Goal: Task Accomplishment & Management: Use online tool/utility

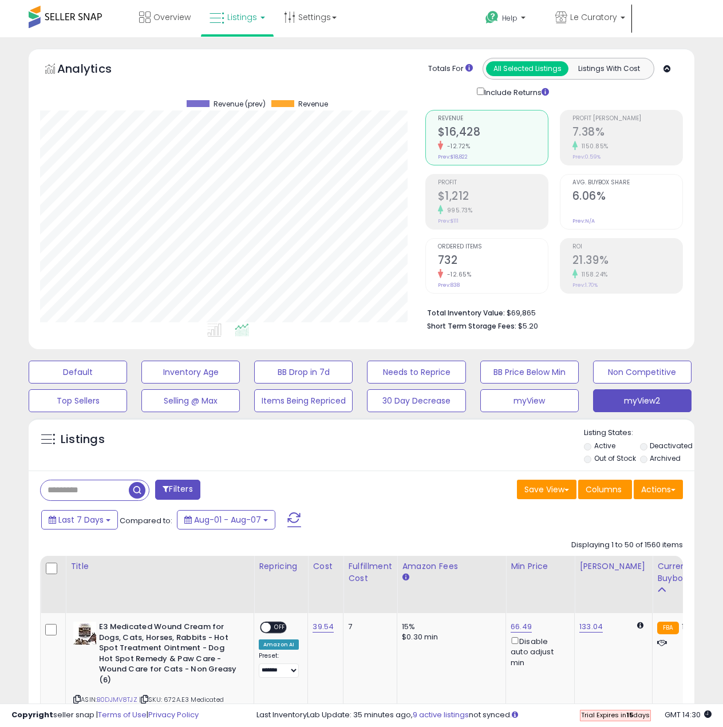
select select "**"
click at [81, 488] on input "text" at bounding box center [85, 490] width 88 height 20
type input "****"
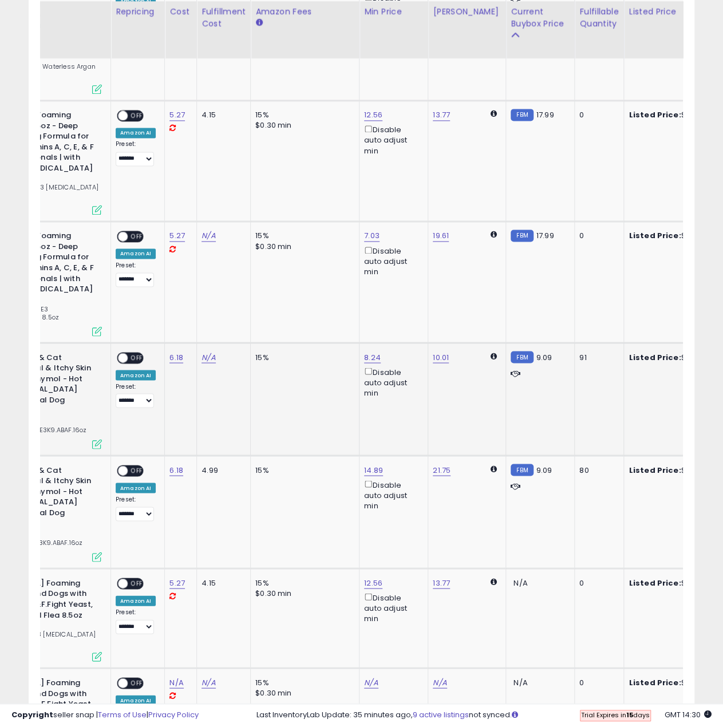
click at [537, 352] on span "9.09" at bounding box center [545, 357] width 16 height 11
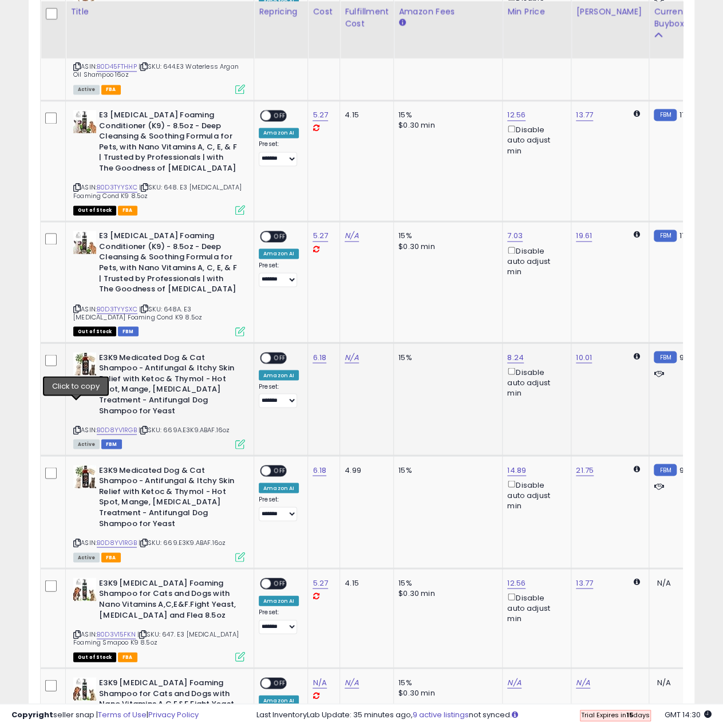
click at [74, 427] on icon at bounding box center [76, 430] width 7 height 6
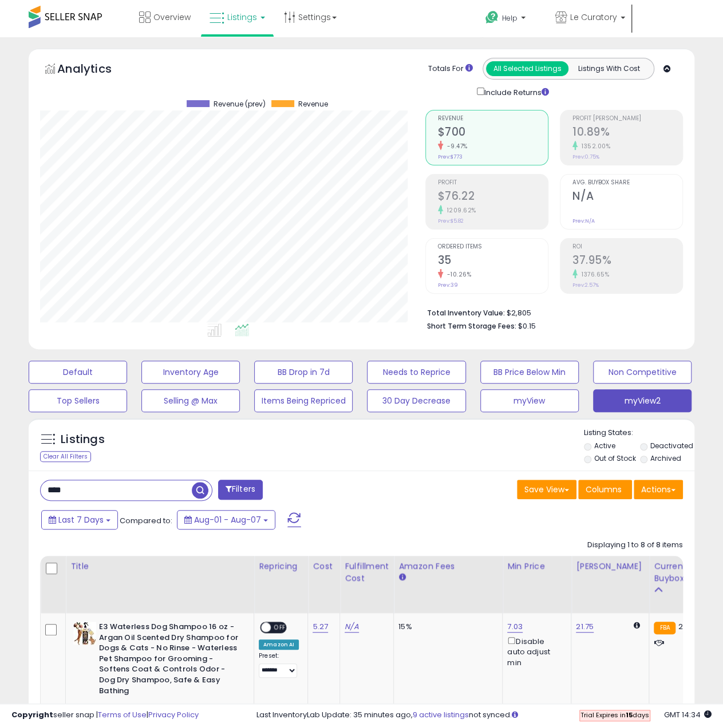
click at [234, 17] on span "Listings" at bounding box center [242, 16] width 30 height 11
click at [253, 108] on icon at bounding box center [252, 100] width 60 height 17
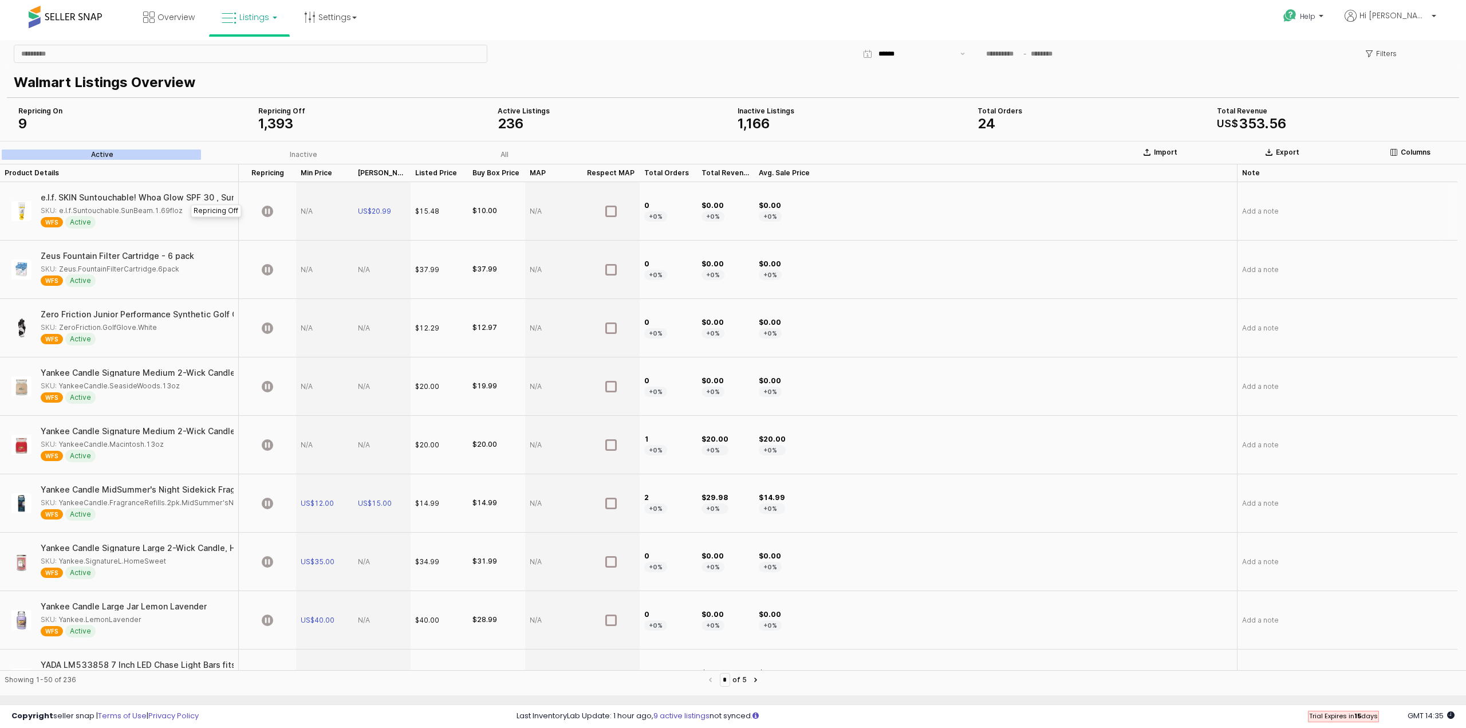
click at [266, 224] on div "App Frame" at bounding box center [267, 211] width 57 height 58
click at [731, 119] on div "US$ 353 . 56" at bounding box center [1332, 124] width 231 height 14
click at [731, 155] on p "Import" at bounding box center [1165, 152] width 23 height 9
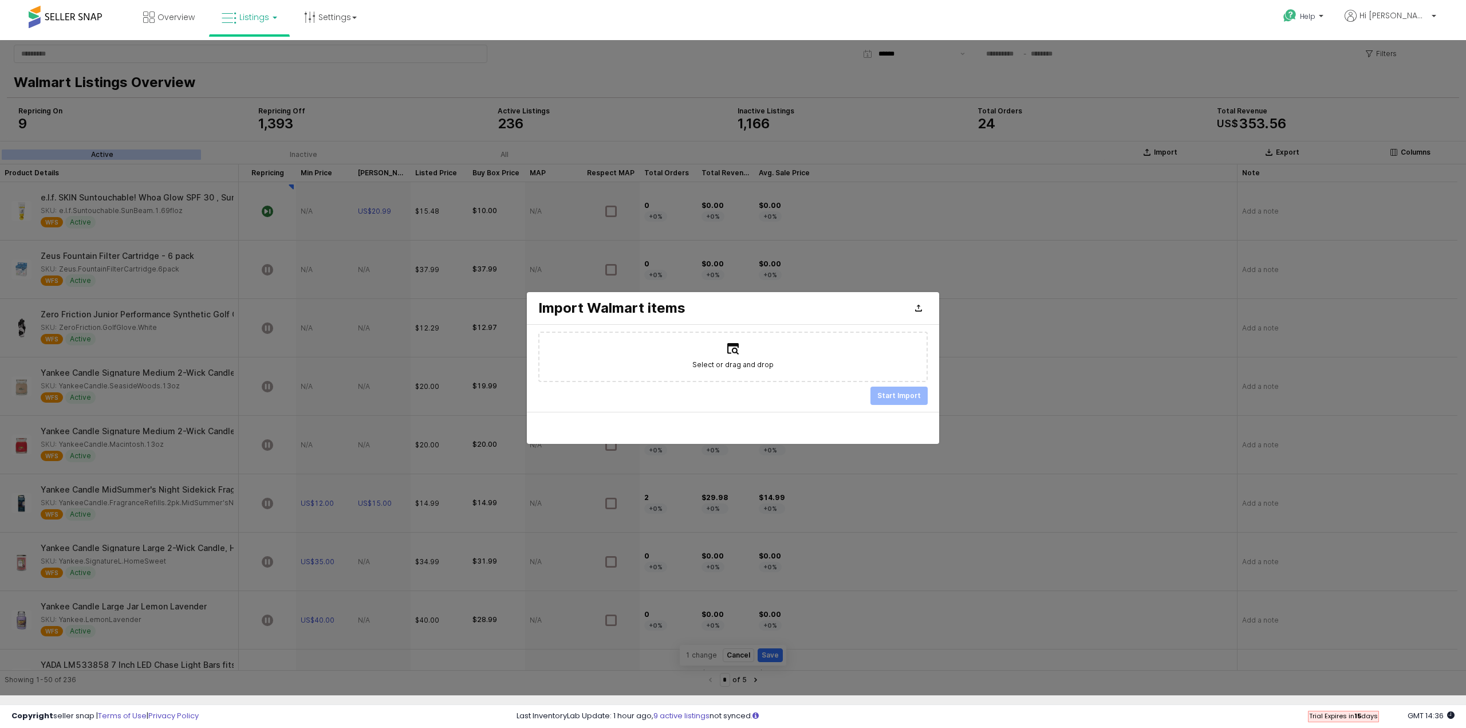
click at [730, 356] on label "Select or drag and drop" at bounding box center [732, 357] width 387 height 48
click at [731, 356] on input "Select or drag and drop" at bounding box center [733, 356] width 1 height 1
type input "**********"
click at [731, 396] on p "Start Import" at bounding box center [899, 395] width 44 height 9
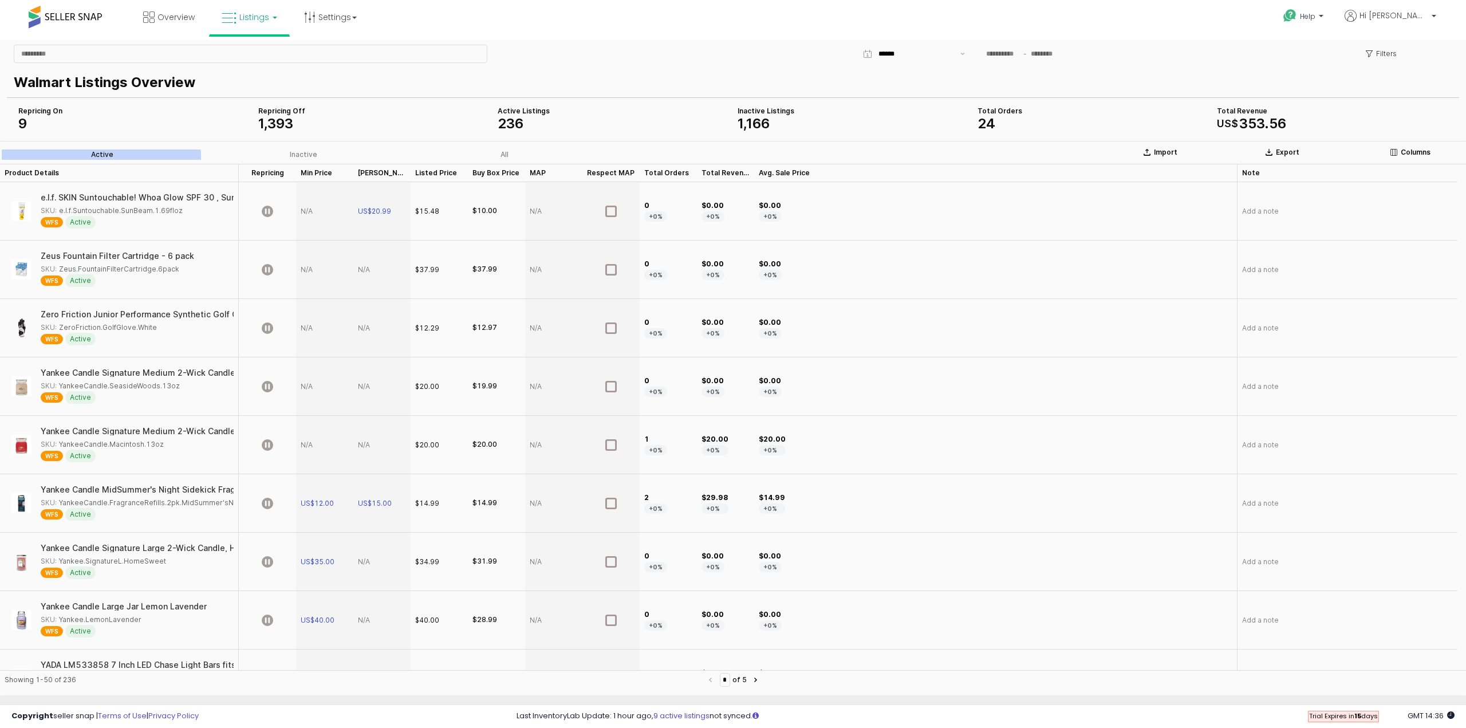
click at [274, 269] on div "App Frame" at bounding box center [267, 270] width 57 height 58
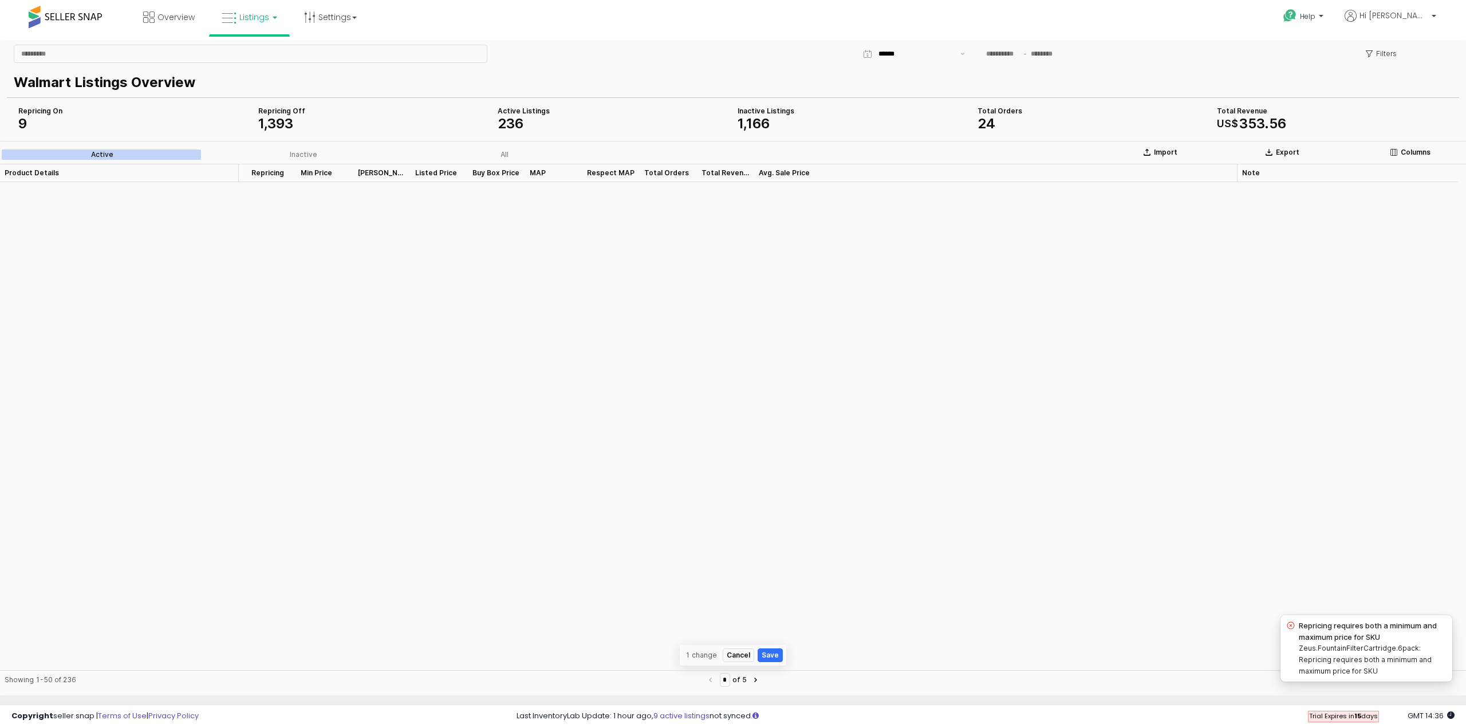
scroll to position [2445, 0]
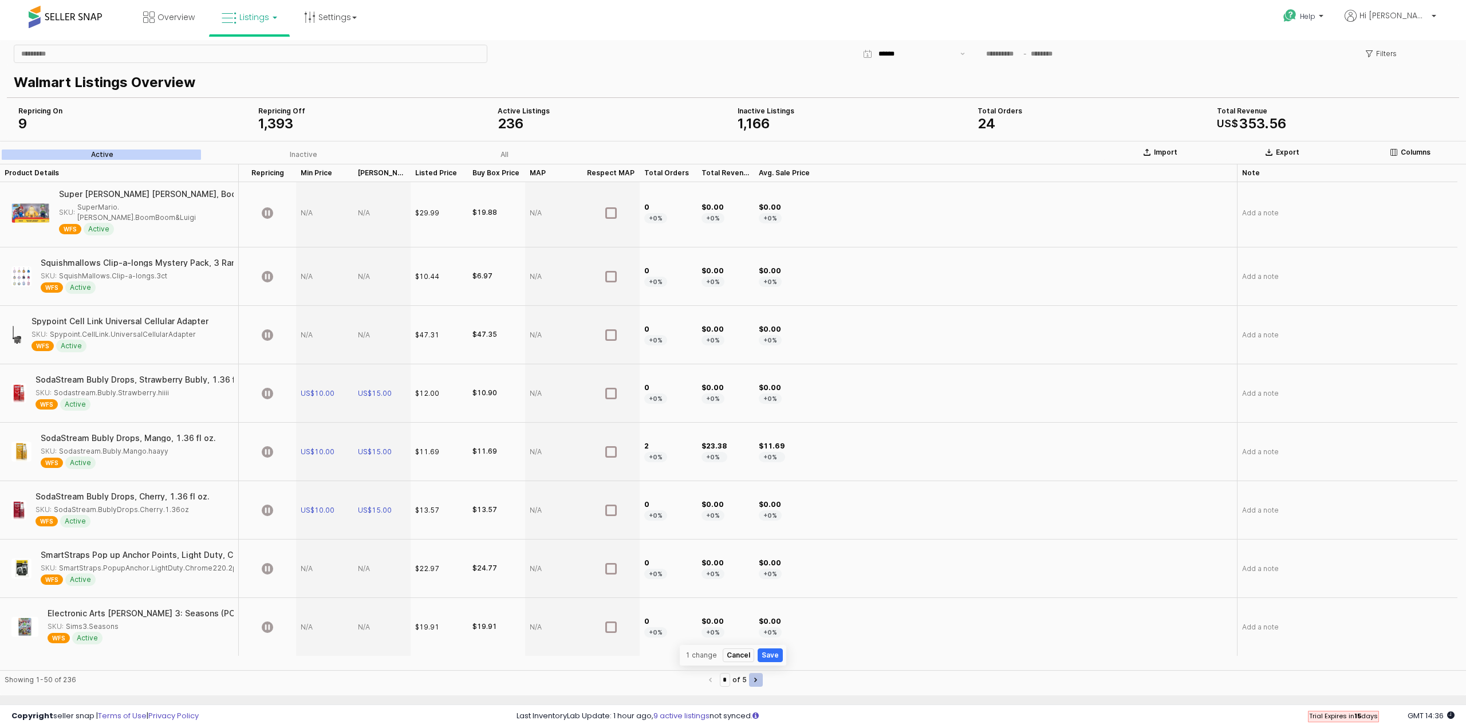
click at [763, 680] on button "Next page" at bounding box center [756, 680] width 14 height 14
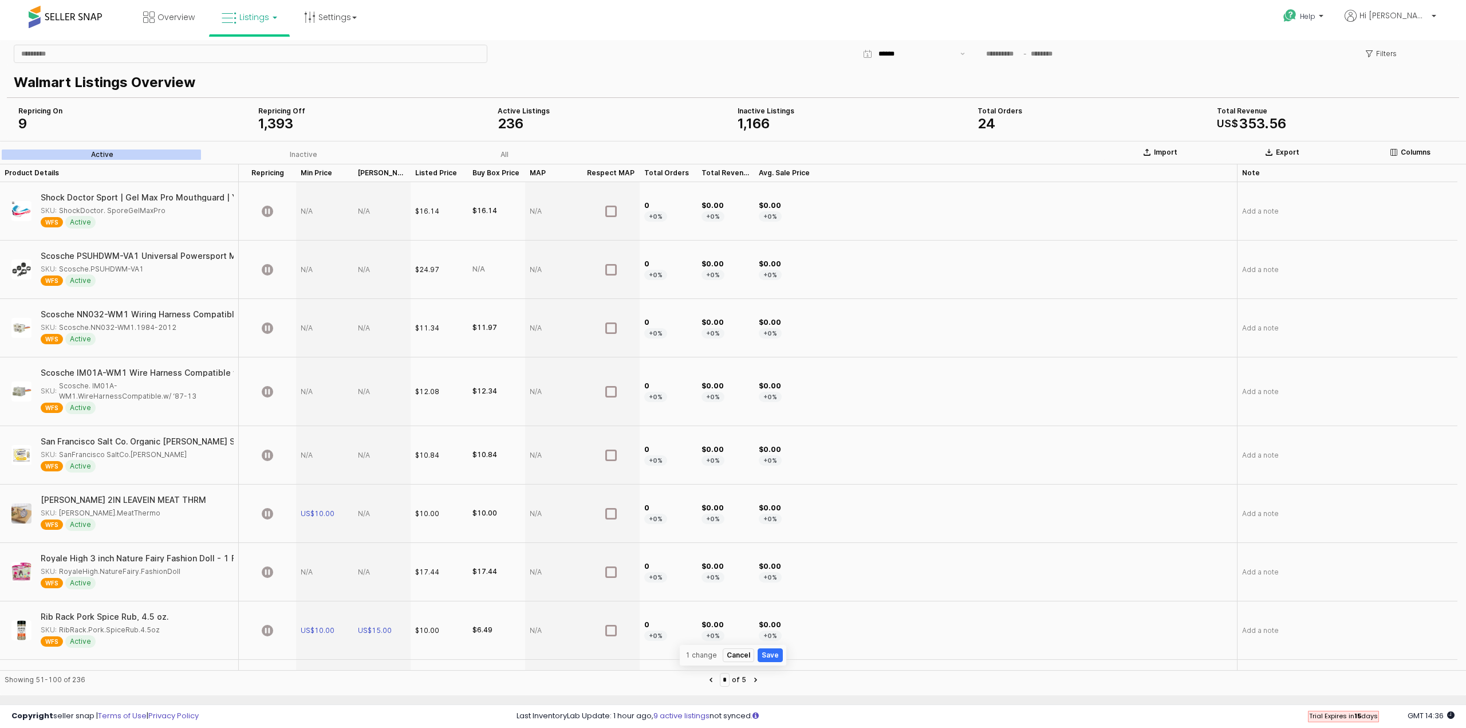
click at [772, 682] on div "Showing 51-100 of 236 * of 5" at bounding box center [733, 682] width 1466 height 25
click at [762, 682] on button "Next page" at bounding box center [755, 680] width 14 height 14
click at [763, 683] on button "Next page" at bounding box center [756, 680] width 14 height 14
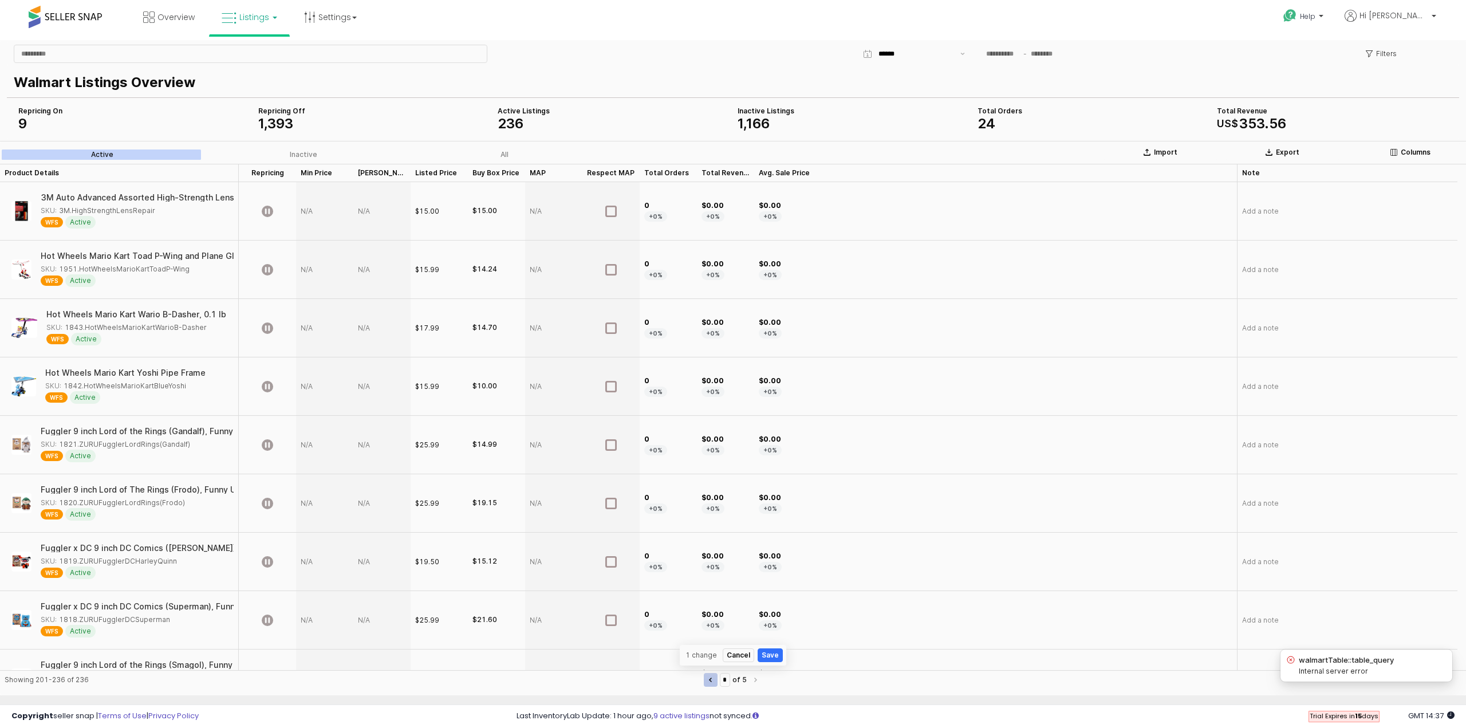
click at [704, 679] on button "Previous page" at bounding box center [711, 680] width 14 height 14
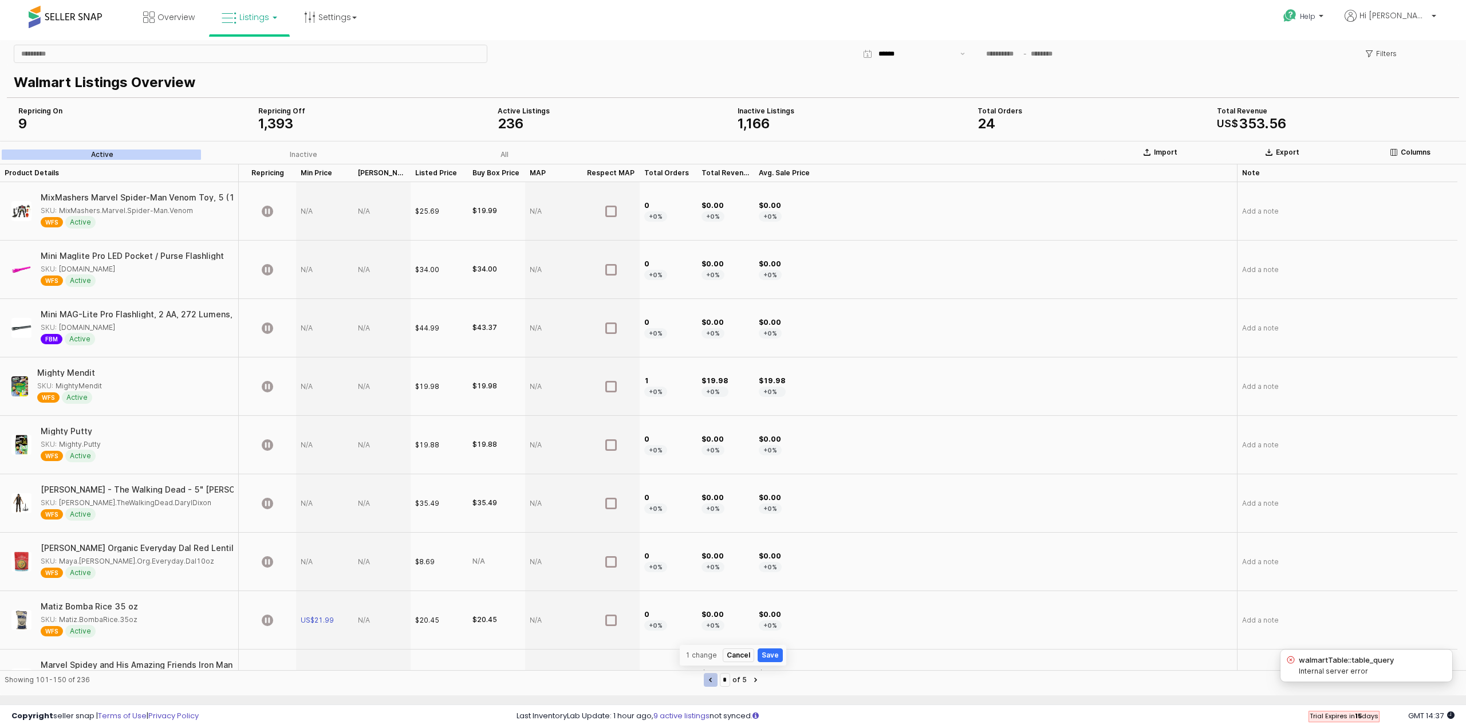
click at [704, 679] on button "Previous page" at bounding box center [711, 680] width 14 height 14
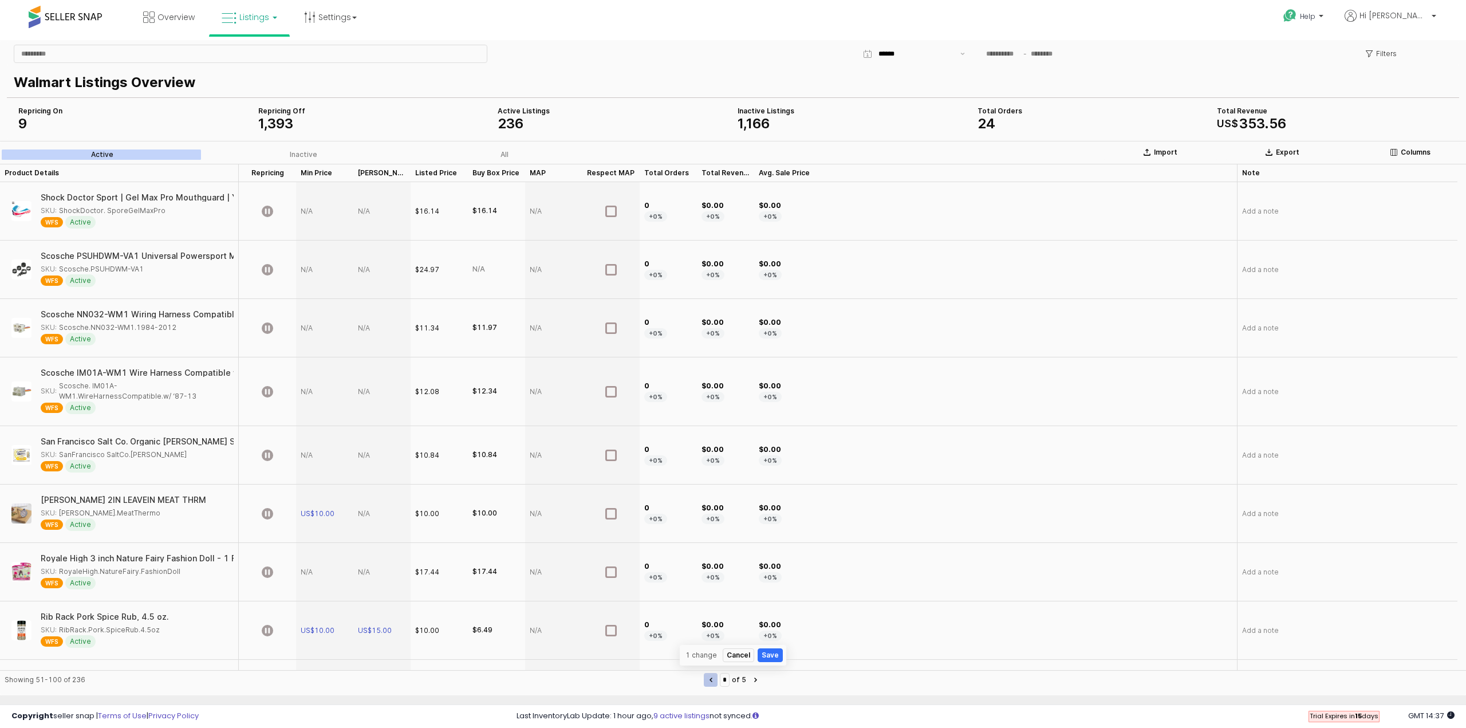
type input "*"
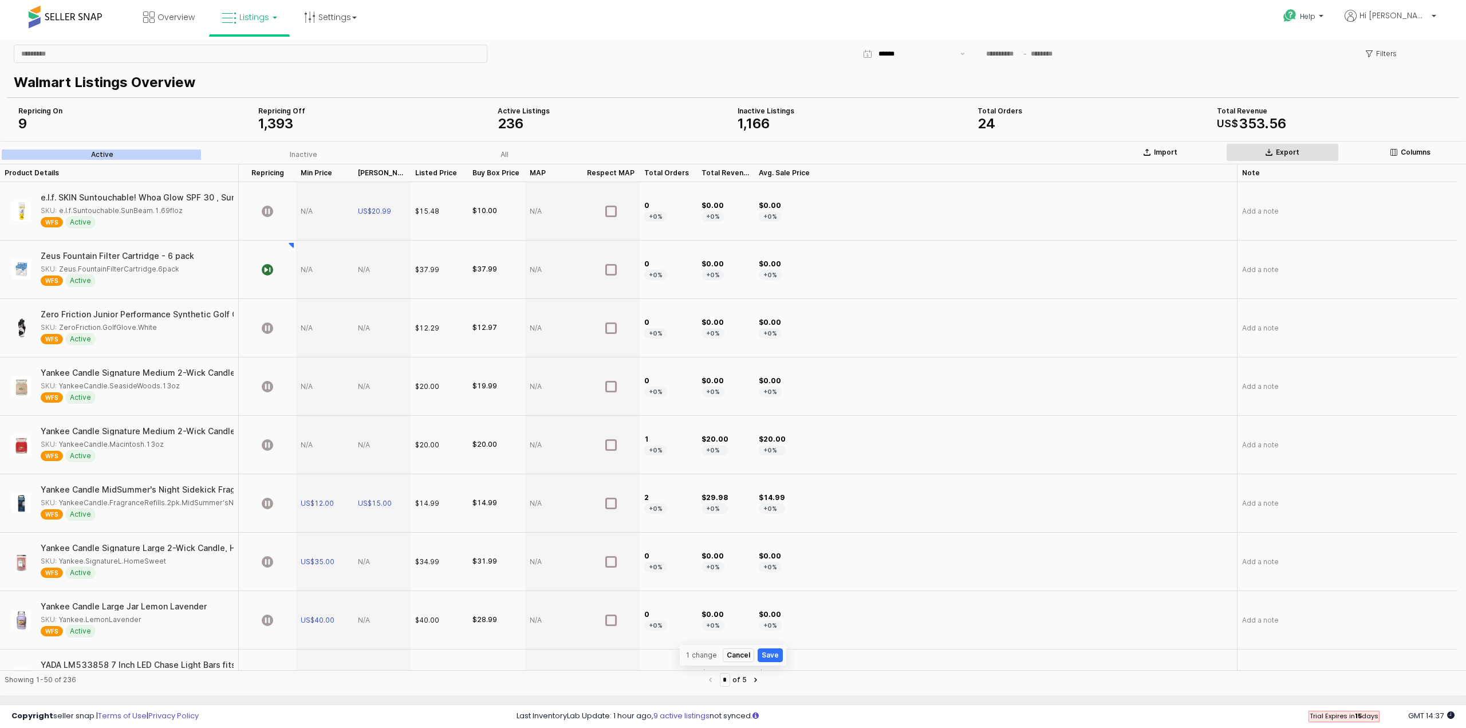
click at [1287, 154] on p "Export" at bounding box center [1287, 152] width 23 height 9
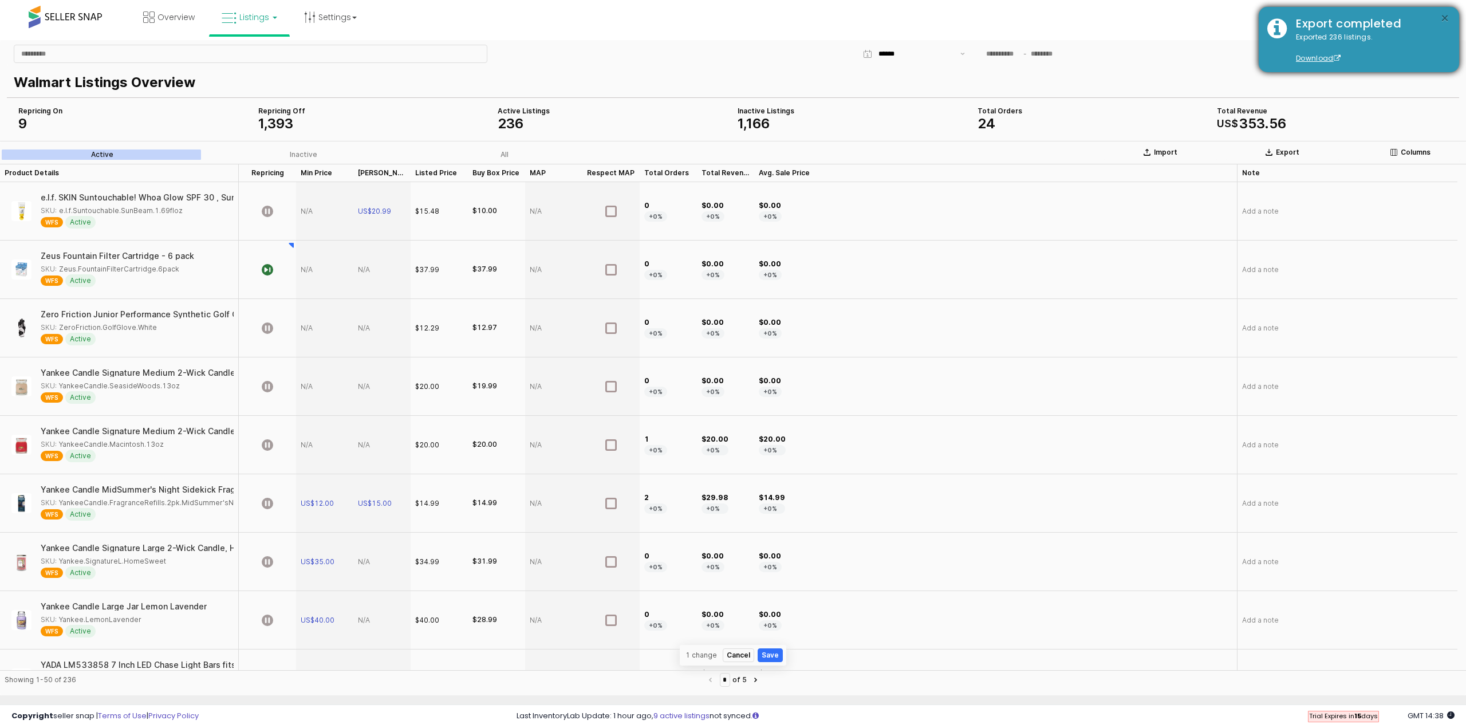
click at [1448, 15] on button "×" at bounding box center [1444, 18] width 9 height 14
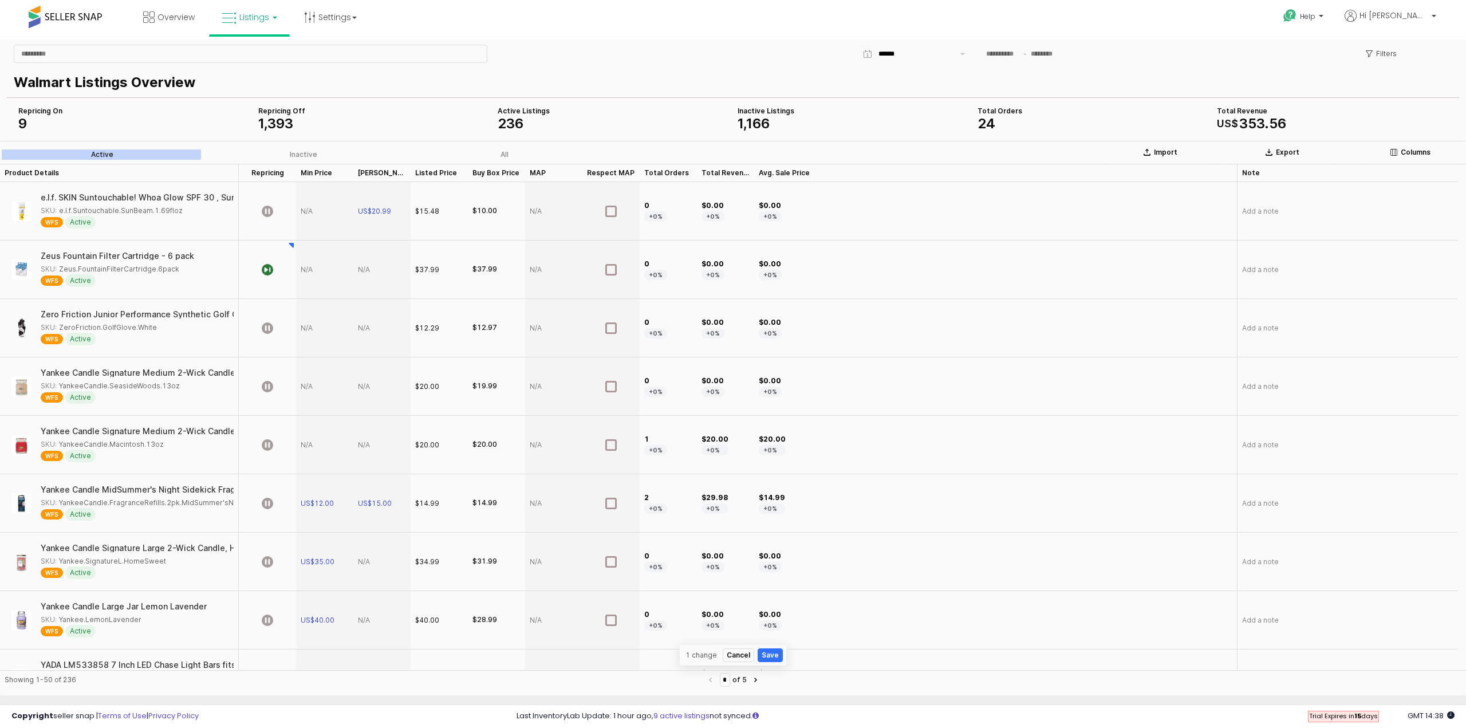
click at [750, 121] on span "166" at bounding box center [757, 123] width 23 height 17
click at [479, 120] on div "1 , 393" at bounding box center [373, 124] width 231 height 14
click at [551, 114] on div "Active Listings" at bounding box center [613, 111] width 231 height 9
